Goal: Task Accomplishment & Management: Complete application form

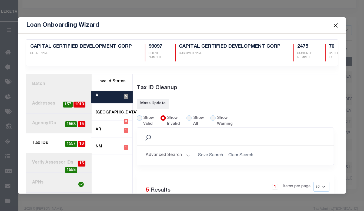
scroll to position [123, 0]
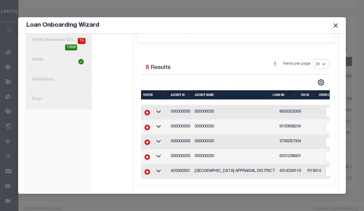
click at [335, 26] on button "Close" at bounding box center [335, 25] width 7 height 7
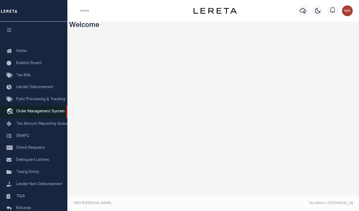
click at [29, 114] on span "Order Management System" at bounding box center [40, 112] width 49 height 4
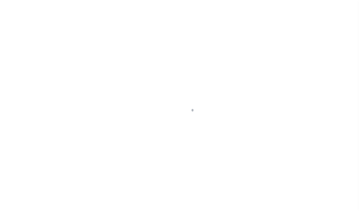
scroll to position [39, 0]
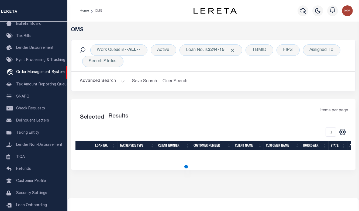
select select "200"
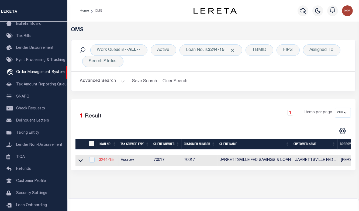
click at [102, 160] on link "3244-15" at bounding box center [106, 160] width 15 height 4
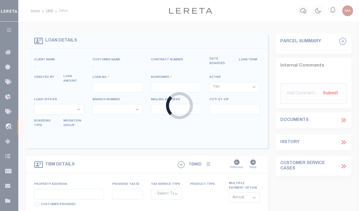
type input "3244-15"
type input "[PERSON_NAME]"
select select
type input "[STREET_ADDRESS][PERSON_NAME]"
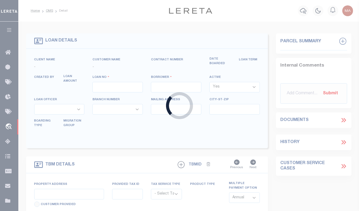
type input "PYLESVILLE MD 21132"
select select
select select "10"
select select
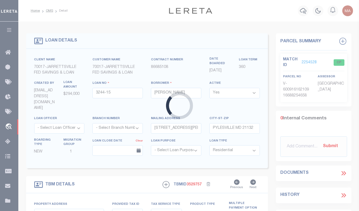
type input "[STREET_ADDRESS][PERSON_NAME]"
radio input "true"
select select "Escrow"
type input "PYLESVILLE MD 211321936"
type input "3244-15"
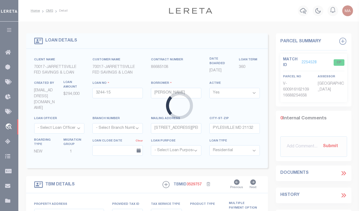
type input "MD"
select select "2"
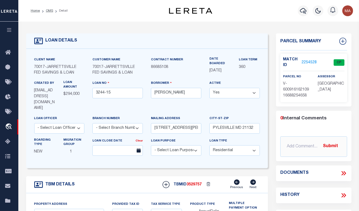
click at [308, 62] on link "2254528" at bounding box center [309, 63] width 15 height 6
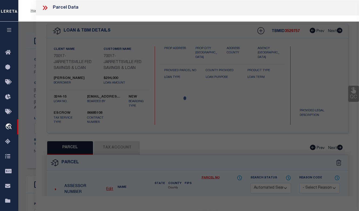
checkbox input "false"
select select "CP"
type input "[STREET_ADDRESS][PERSON_NAME]"
checkbox input "false"
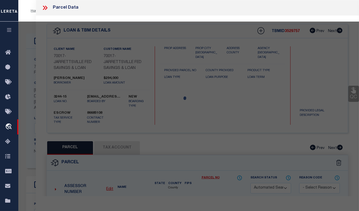
type input "PYLESVILLE MD 211321936"
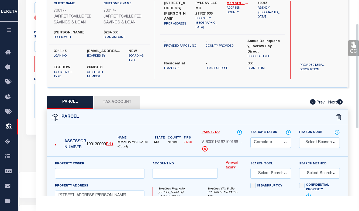
scroll to position [43, 0]
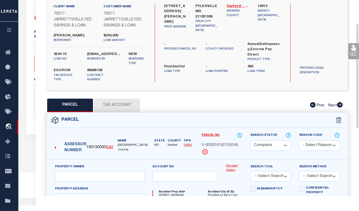
drag, startPoint x: 358, startPoint y: 67, endPoint x: 364, endPoint y: 90, distance: 23.9
click at [359, 90] on html "Home OMS Detail" at bounding box center [179, 15] width 359 height 445
click at [113, 106] on button "Tax Account" at bounding box center [117, 105] width 46 height 13
select select "100"
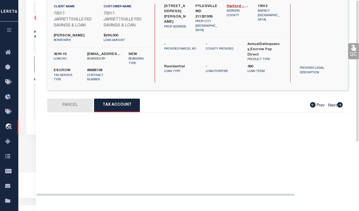
scroll to position [0, 0]
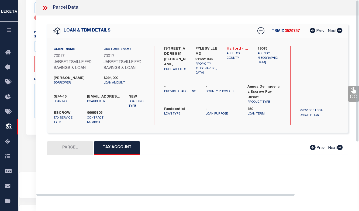
select select "100"
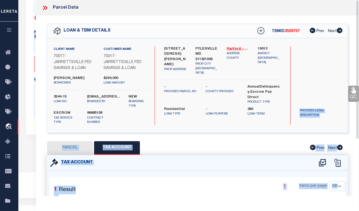
drag, startPoint x: 357, startPoint y: 57, endPoint x: 364, endPoint y: 96, distance: 40.1
click at [359, 96] on html "Home OMS Detail" at bounding box center [179, 15] width 359 height 445
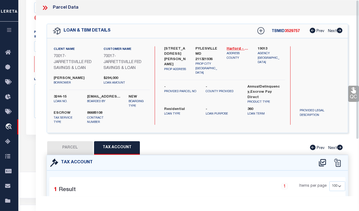
click at [338, 64] on div "Search by Legal Customer" at bounding box center [321, 68] width 50 height 44
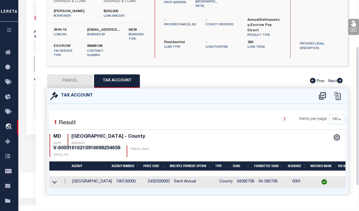
drag, startPoint x: 358, startPoint y: 59, endPoint x: 364, endPoint y: 108, distance: 50.0
click at [359, 108] on html "Home OMS Detail" at bounding box center [179, 15] width 359 height 445
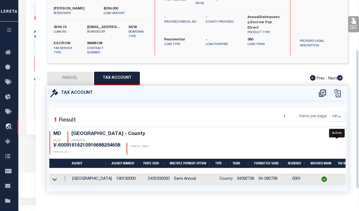
click at [339, 134] on icon "" at bounding box center [337, 134] width 7 height 7
click at [338, 133] on icon "" at bounding box center [337, 134] width 7 height 7
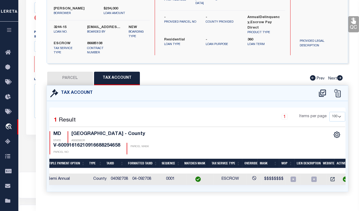
scroll to position [0, 8]
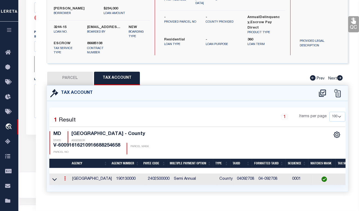
click at [65, 178] on icon at bounding box center [65, 179] width 2 height 4
click at [65, 177] on icon at bounding box center [65, 179] width 2 height 4
click at [65, 179] on icon at bounding box center [65, 179] width 2 height 4
click at [65, 178] on icon at bounding box center [65, 179] width 2 height 4
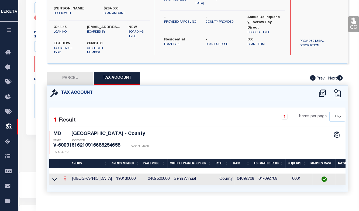
click at [66, 177] on link at bounding box center [65, 179] width 6 height 4
click at [62, 177] on link at bounding box center [65, 179] width 6 height 4
click at [64, 177] on icon at bounding box center [65, 179] width 2 height 4
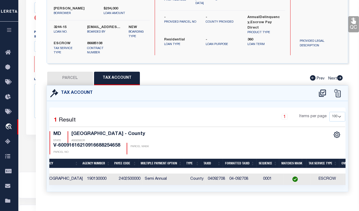
scroll to position [0, 8]
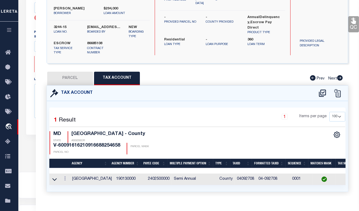
click at [74, 77] on button "PARCEL" at bounding box center [70, 78] width 46 height 13
select select "AS"
checkbox input "false"
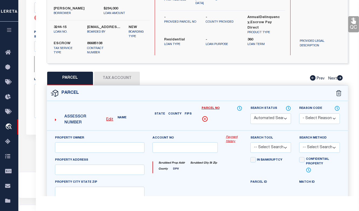
select select "CP"
type input "[STREET_ADDRESS][PERSON_NAME]"
checkbox input "false"
type input "PYLESVILLE MD 211321936"
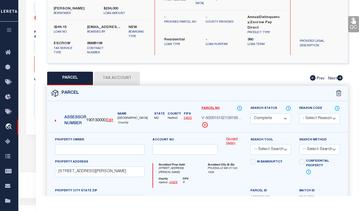
click at [118, 80] on button "Tax Account" at bounding box center [117, 78] width 46 height 13
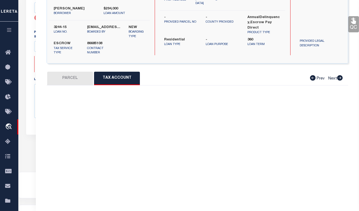
select select "100"
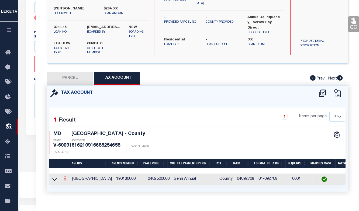
click at [63, 178] on link at bounding box center [65, 179] width 6 height 4
click at [67, 178] on link at bounding box center [65, 179] width 6 height 4
click at [64, 178] on icon at bounding box center [65, 179] width 2 height 4
click at [65, 178] on icon at bounding box center [65, 179] width 2 height 4
click at [64, 177] on icon at bounding box center [65, 179] width 2 height 4
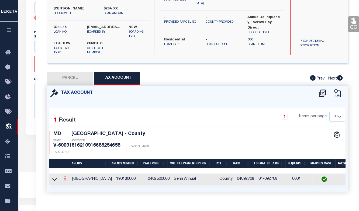
click at [64, 178] on icon at bounding box center [65, 179] width 2 height 4
click at [65, 178] on icon at bounding box center [65, 179] width 2 height 4
